Goal: Find specific page/section: Find specific page/section

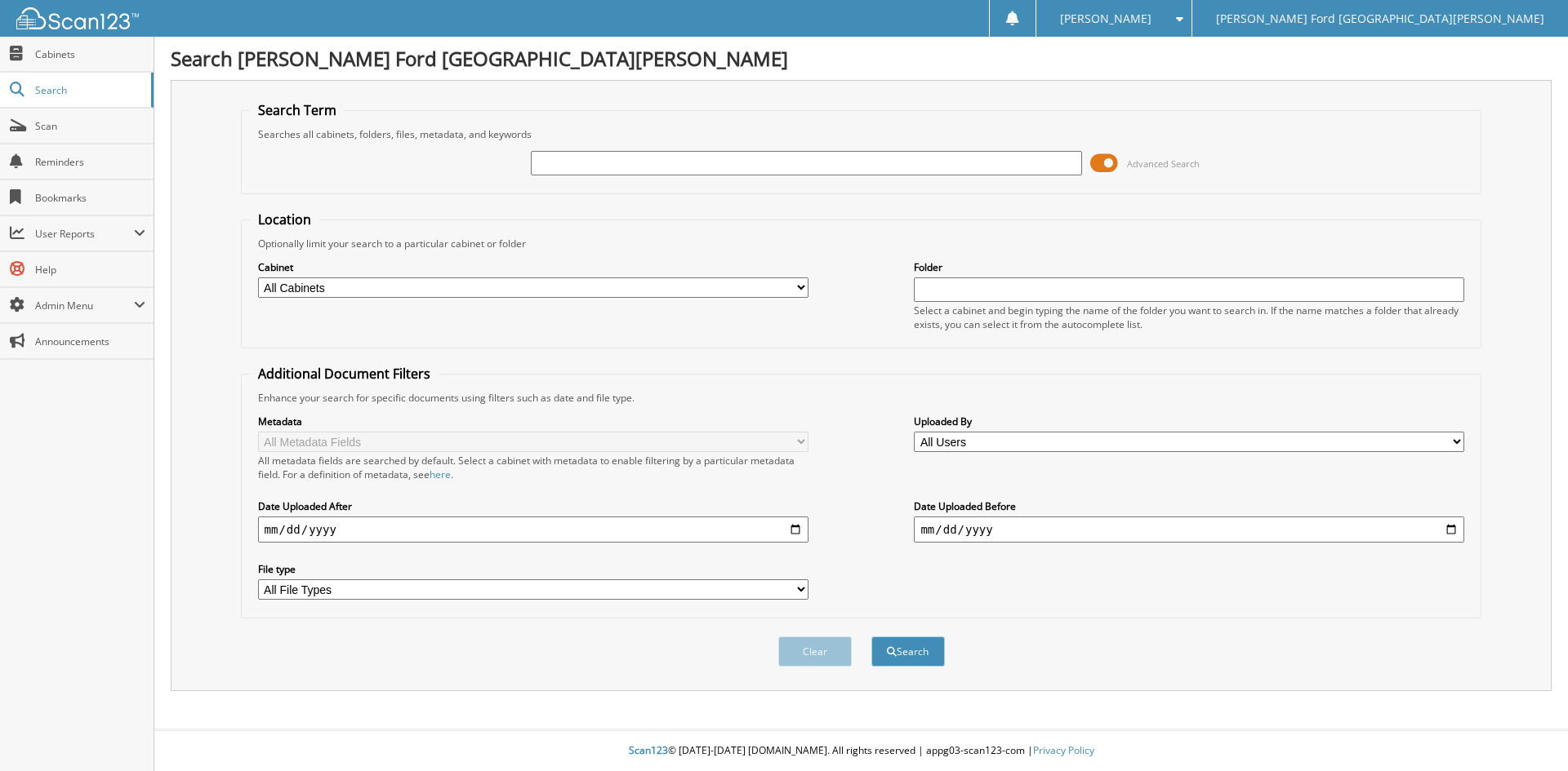
click at [708, 151] on div at bounding box center [806, 164] width 551 height 28
click at [707, 161] on input "text" at bounding box center [806, 163] width 551 height 24
type input "2554628"
click at [871, 637] on button "Search" at bounding box center [907, 652] width 74 height 30
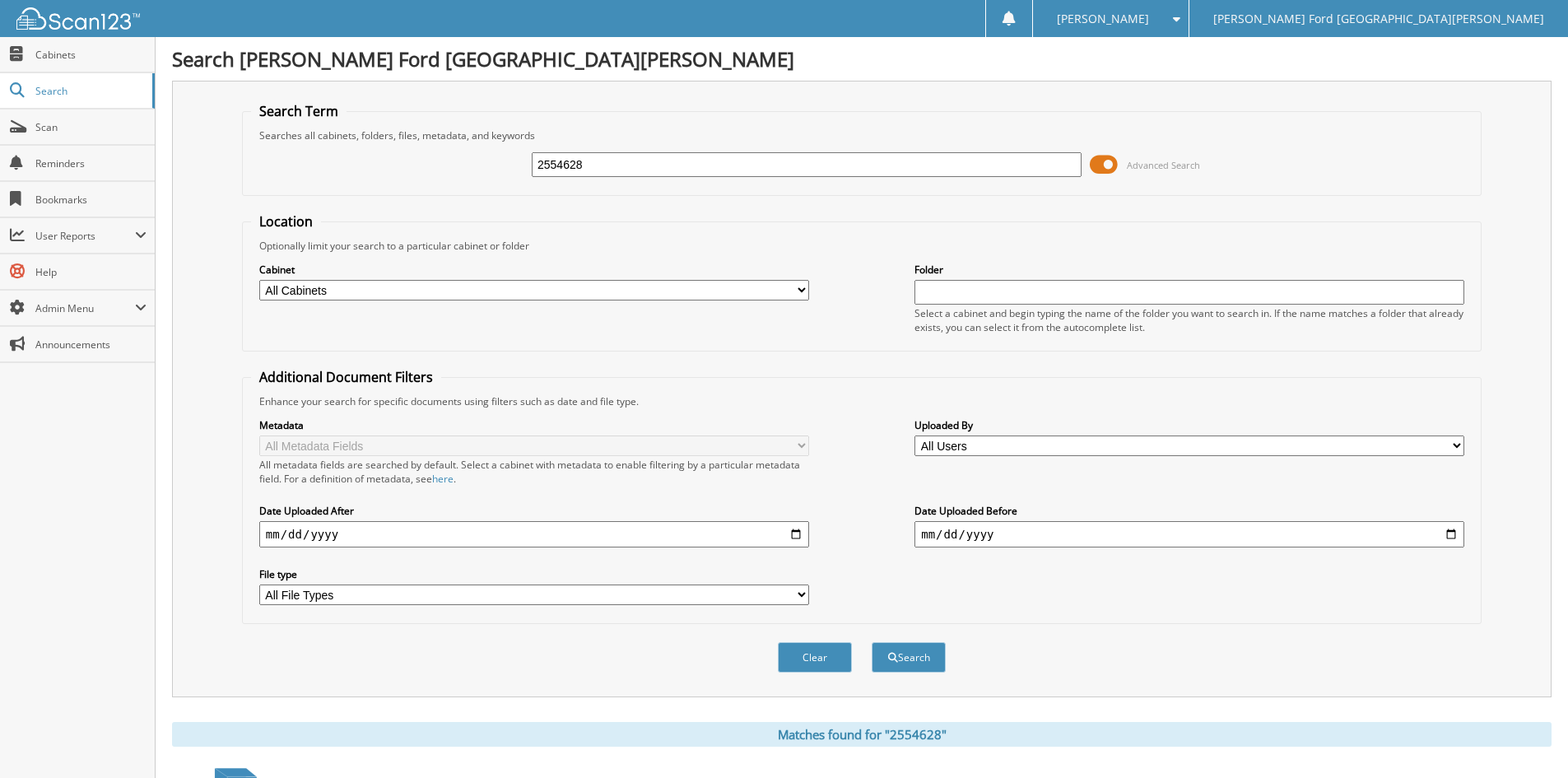
click at [712, 162] on input "2554628" at bounding box center [807, 164] width 550 height 24
type input "2556428"
click at [872, 643] on button "Search" at bounding box center [909, 658] width 74 height 31
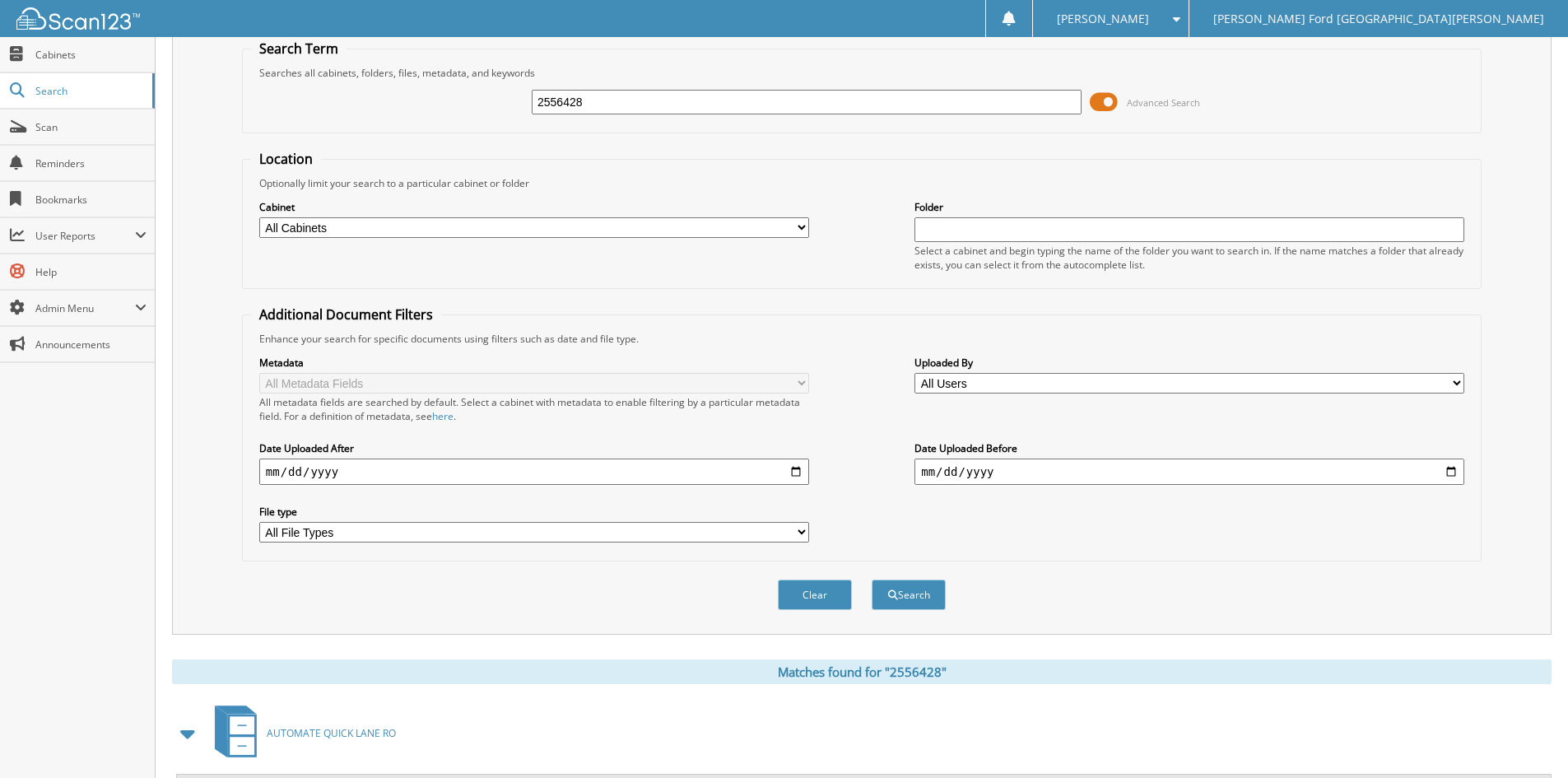
scroll to position [207, 0]
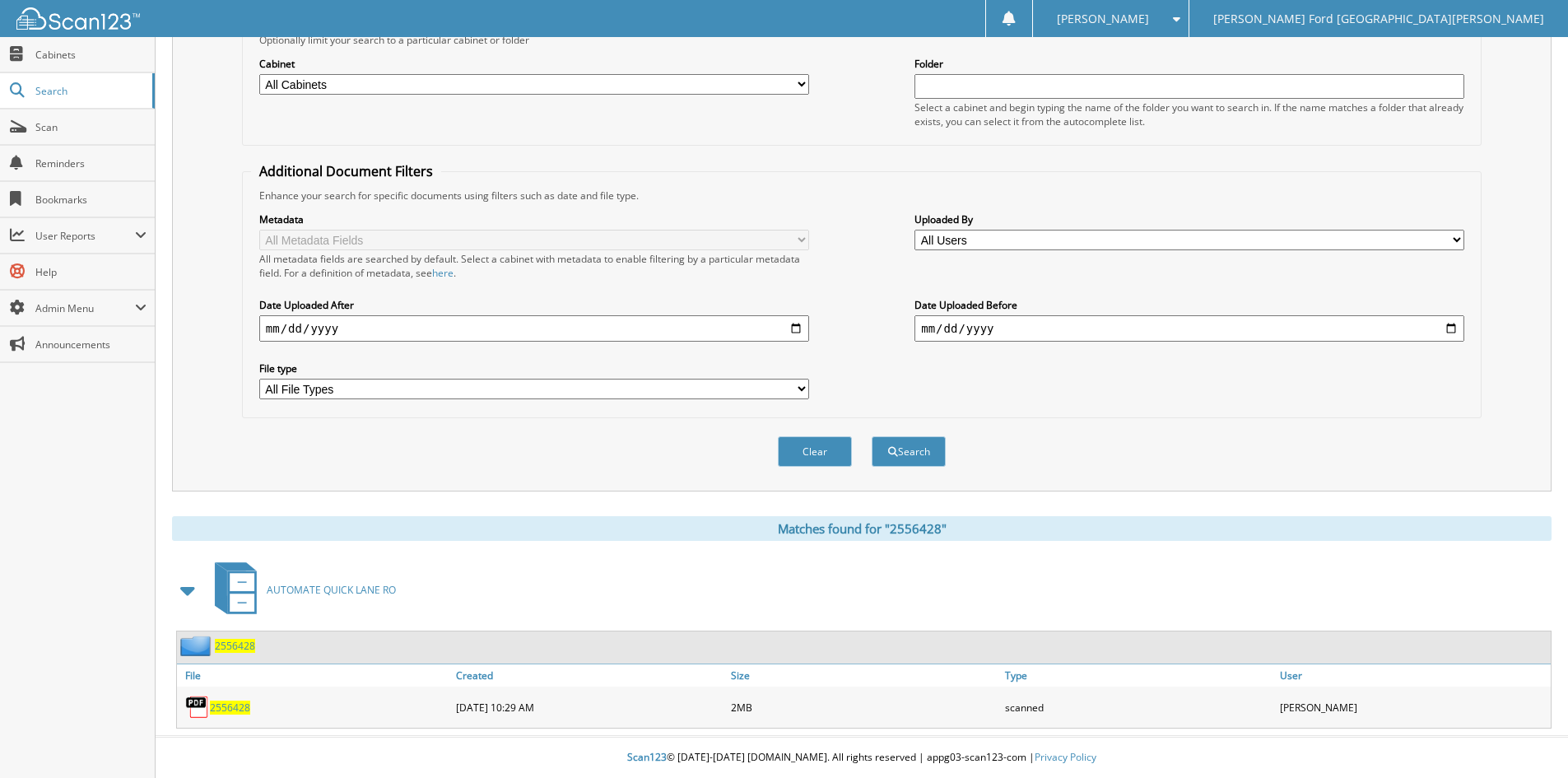
click at [244, 705] on span "2556428" at bounding box center [230, 707] width 40 height 14
